Goal: Task Accomplishment & Management: Use online tool/utility

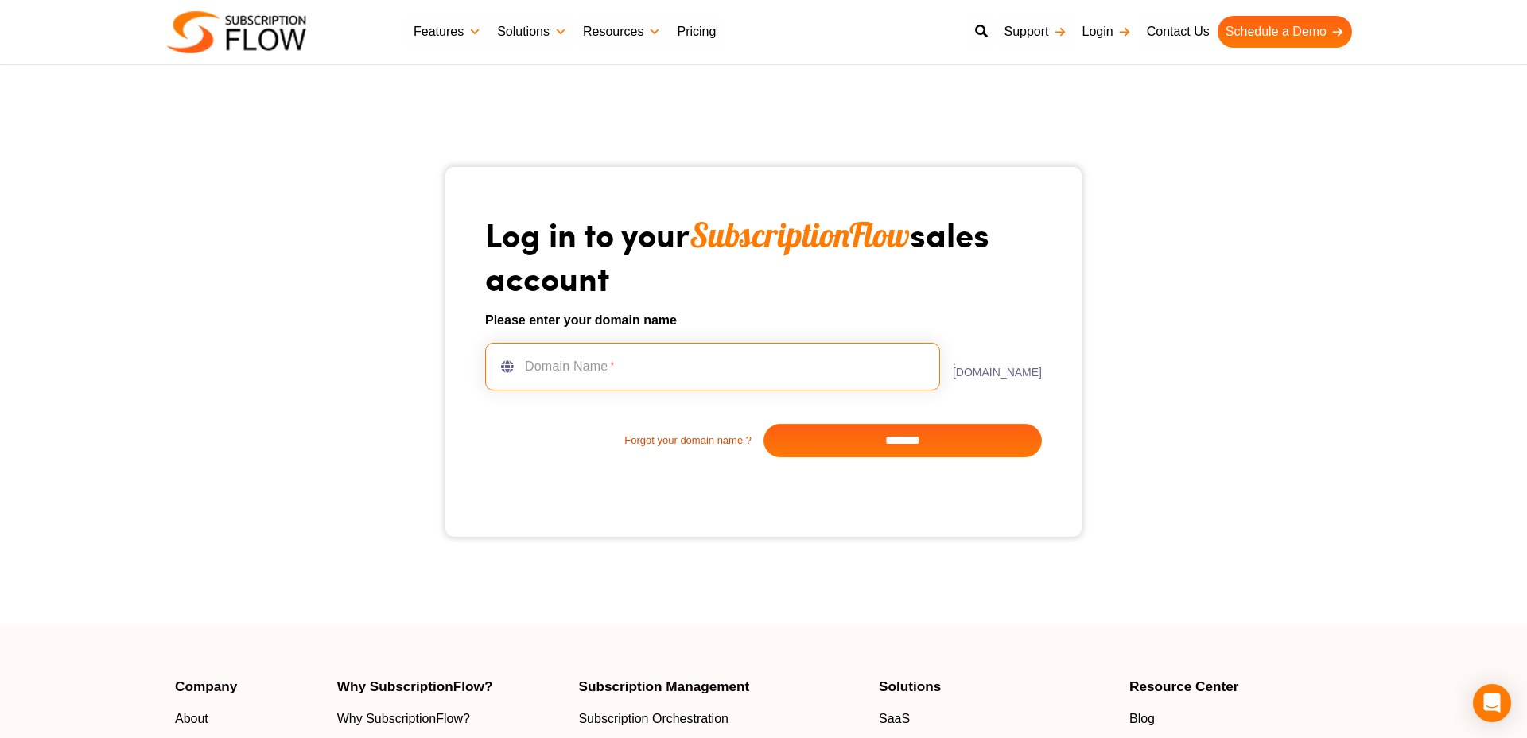
click at [694, 366] on input "text" at bounding box center [712, 367] width 455 height 48
type input "**********"
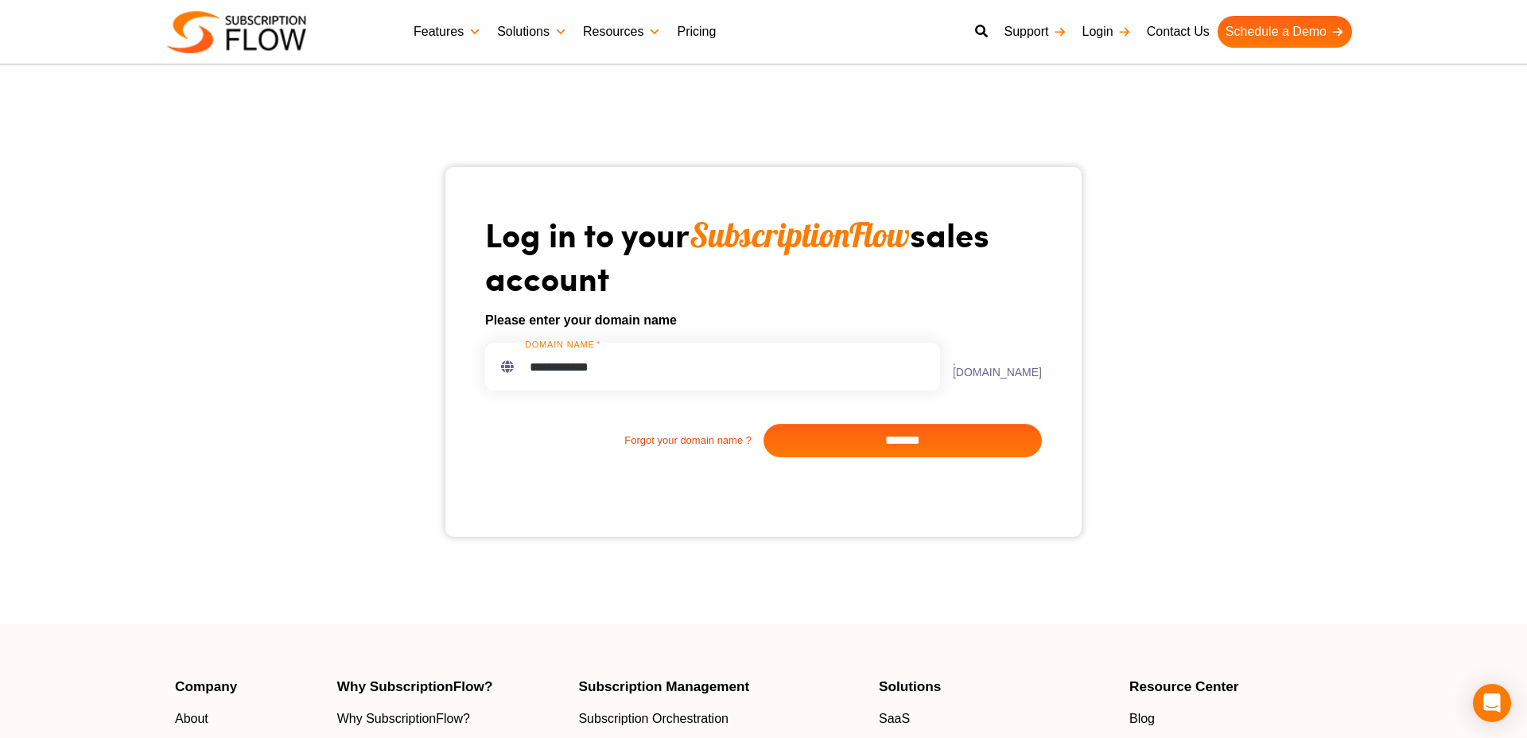
click at [882, 442] on input "*******" at bounding box center [903, 440] width 278 height 33
